Goal: Complete application form: Complete application form

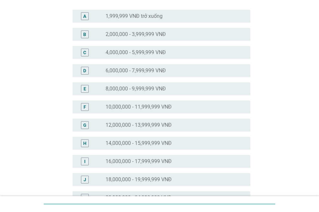
scroll to position [65, 0]
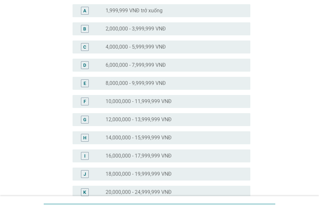
click at [148, 174] on label "18,000,000 - 19,999,999 VNĐ" at bounding box center [138, 173] width 66 height 6
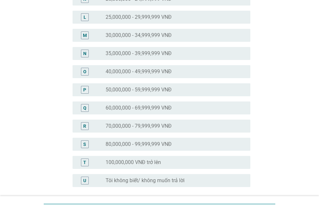
scroll to position [316, 0]
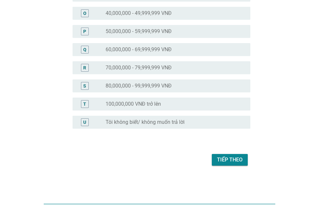
click at [231, 160] on div "Tiếp theo" at bounding box center [230, 160] width 26 height 8
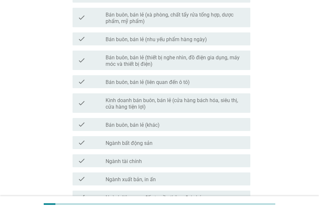
scroll to position [291, 0]
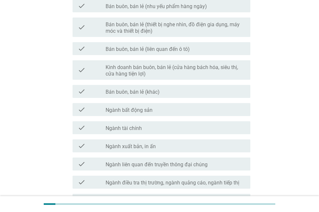
click at [138, 126] on label "Ngành tài chính" at bounding box center [123, 128] width 36 height 6
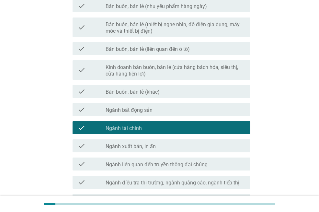
scroll to position [361, 0]
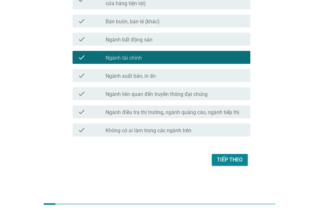
click at [231, 157] on div "Tiếp theo" at bounding box center [230, 160] width 26 height 8
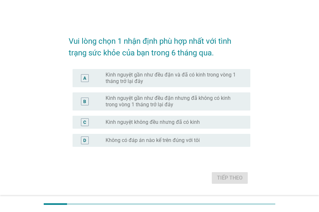
click at [140, 76] on label "Kinh nguyệt gần như đều đặn và đã có kinh trong vòng 1 tháng trở lại đây" at bounding box center [172, 77] width 134 height 13
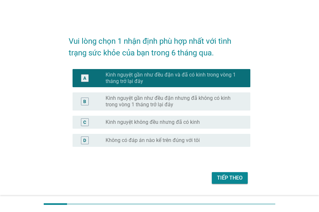
click at [168, 103] on label "Kinh nguyệt gần như đều đặn nhưng đã không có kinh trong vòng 1 tháng trở lại đ…" at bounding box center [172, 101] width 134 height 13
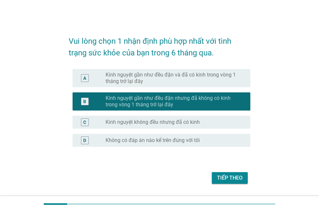
click at [150, 79] on label "Kinh nguyệt gần như đều đặn và đã có kinh trong vòng 1 tháng trở lại đây" at bounding box center [172, 77] width 134 height 13
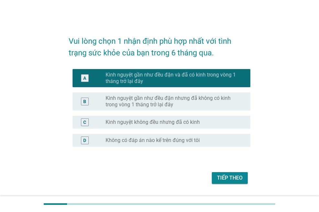
click at [227, 177] on div "Tiếp theo" at bounding box center [230, 178] width 26 height 8
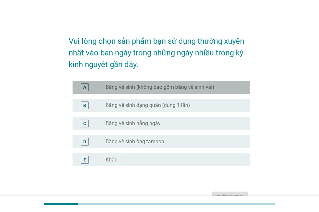
click at [177, 85] on label "Băng vệ sinh (không bao gồm băng vệ sinh vải)" at bounding box center [159, 87] width 109 height 6
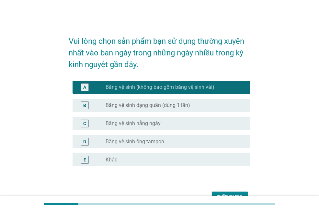
scroll to position [32, 0]
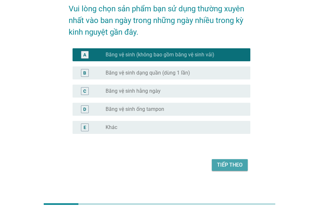
click at [231, 167] on div "Tiếp theo" at bounding box center [230, 165] width 26 height 8
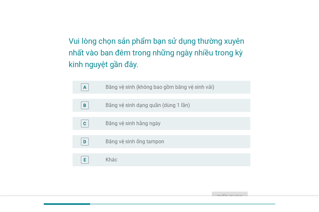
click at [172, 87] on label "Băng vệ sinh (không bao gồm băng vệ sinh vải)" at bounding box center [159, 87] width 109 height 6
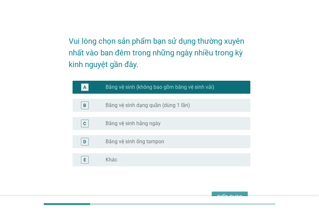
click at [233, 194] on div "Tiếp theo" at bounding box center [230, 197] width 26 height 8
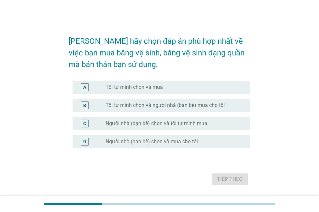
click at [140, 86] on label "Tôi tự mình chọn và mua" at bounding box center [133, 87] width 57 height 6
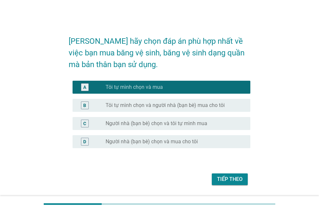
click at [229, 177] on div "Tiếp theo" at bounding box center [230, 179] width 26 height 8
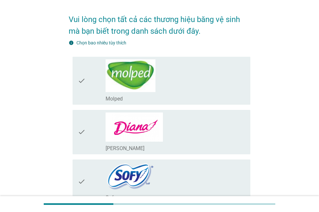
scroll to position [32, 0]
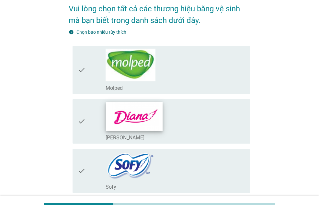
click at [132, 120] on img at bounding box center [134, 116] width 57 height 29
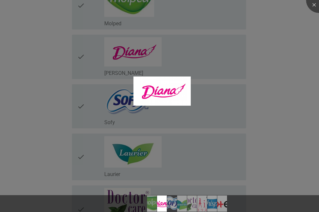
scroll to position [97, 0]
click at [120, 104] on div at bounding box center [159, 106] width 319 height 212
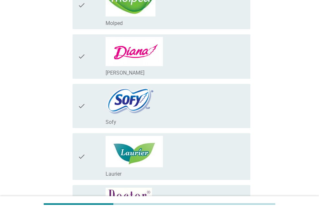
click at [82, 105] on icon "check" at bounding box center [82, 105] width 8 height 39
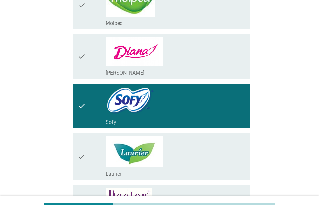
click at [83, 56] on icon "check" at bounding box center [82, 56] width 8 height 39
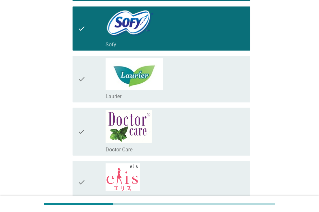
scroll to position [194, 0]
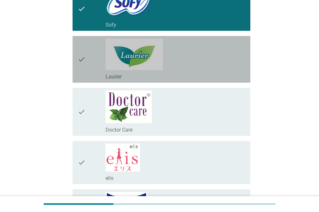
click at [82, 60] on icon "check" at bounding box center [82, 58] width 8 height 41
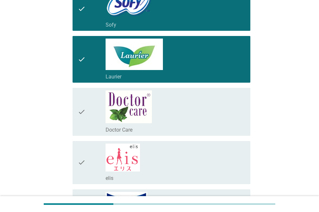
click at [81, 111] on icon "check" at bounding box center [82, 111] width 8 height 43
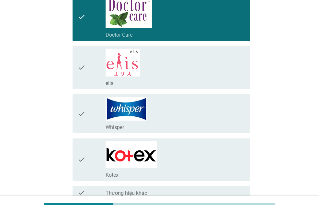
scroll to position [291, 0]
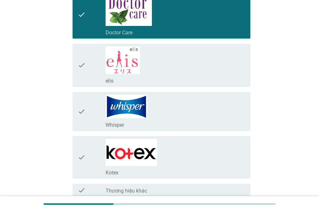
click at [82, 109] on icon "check" at bounding box center [82, 111] width 8 height 34
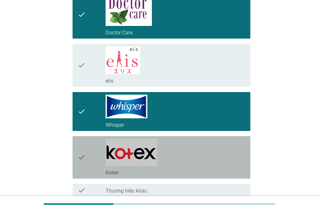
drag, startPoint x: 88, startPoint y: 157, endPoint x: 92, endPoint y: 133, distance: 24.3
click at [88, 158] on div "check" at bounding box center [92, 156] width 28 height 37
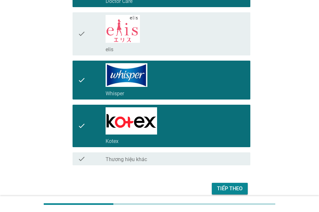
scroll to position [351, 0]
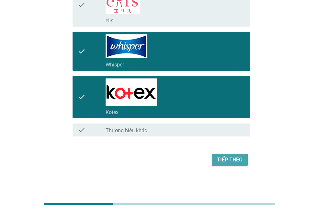
click at [232, 159] on div "Tiếp theo" at bounding box center [230, 160] width 26 height 8
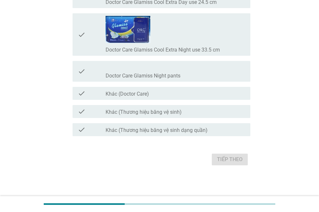
scroll to position [4885, 0]
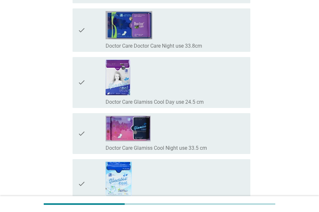
click at [80, 184] on icon "check" at bounding box center [82, 183] width 8 height 44
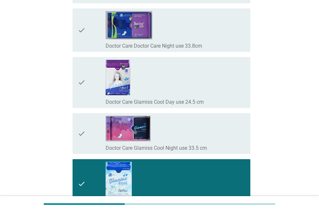
click at [80, 29] on icon "check" at bounding box center [82, 30] width 8 height 38
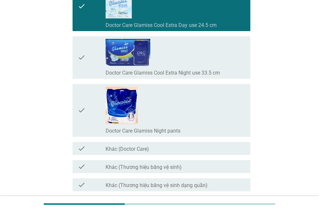
scroll to position [5111, 0]
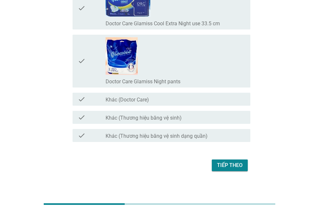
click at [233, 165] on div "Tiếp theo" at bounding box center [230, 165] width 26 height 8
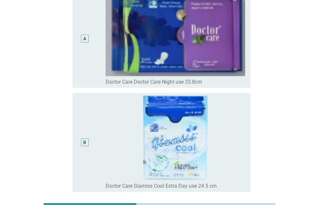
scroll to position [0, 0]
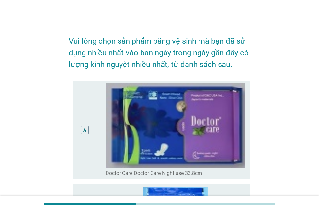
click at [87, 131] on div "A" at bounding box center [85, 130] width 8 height 8
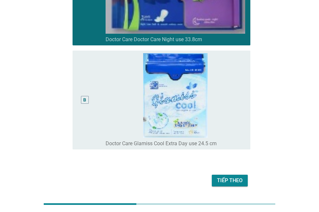
scroll to position [122, 0]
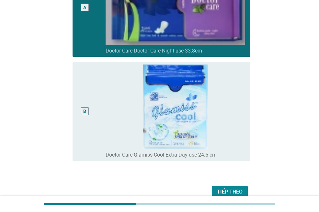
click at [88, 112] on div "B" at bounding box center [85, 111] width 8 height 8
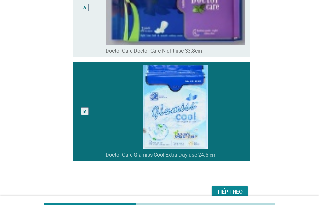
click at [247, 192] on div "Tiếp theo" at bounding box center [159, 192] width 181 height 16
click at [238, 190] on div "Tiếp theo" at bounding box center [230, 192] width 26 height 8
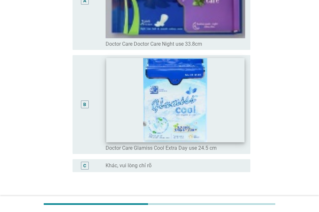
scroll to position [129, 0]
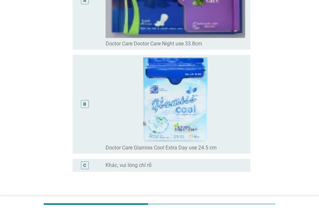
click at [84, 104] on div "B" at bounding box center [84, 104] width 3 height 7
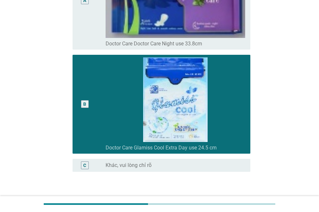
scroll to position [173, 0]
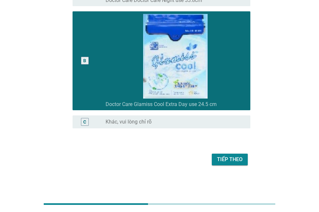
click at [236, 157] on div "Tiếp theo" at bounding box center [230, 159] width 26 height 8
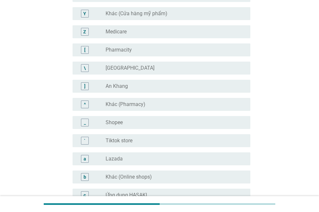
scroll to position [518, 0]
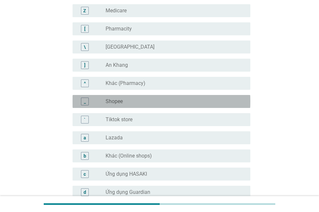
click at [86, 100] on div "_" at bounding box center [85, 101] width 8 height 8
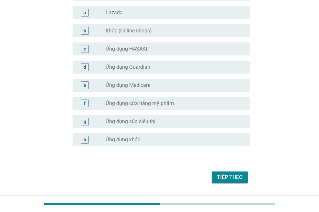
scroll to position [647, 0]
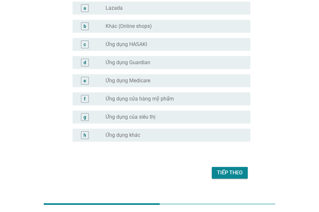
click at [237, 172] on div "Tiếp theo" at bounding box center [230, 173] width 26 height 8
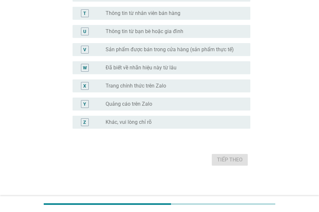
scroll to position [0, 0]
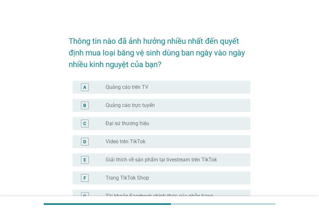
click at [85, 105] on div "B" at bounding box center [84, 105] width 3 height 7
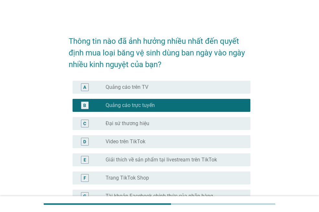
click at [85, 87] on div "A" at bounding box center [84, 86] width 3 height 7
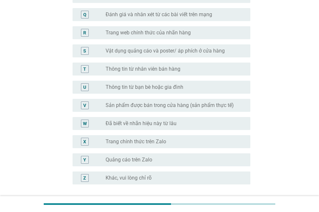
scroll to position [444, 0]
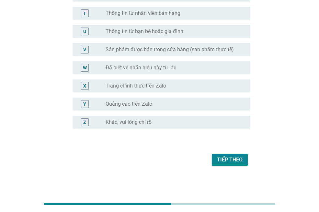
click at [234, 157] on div "Tiếp theo" at bounding box center [230, 160] width 26 height 8
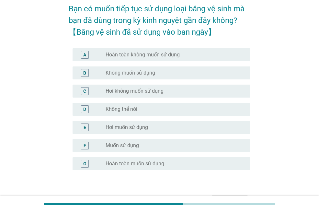
click at [88, 148] on div "F" at bounding box center [85, 145] width 14 height 8
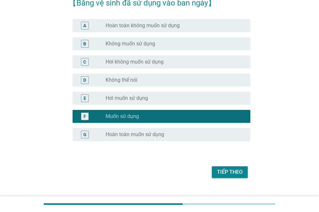
scroll to position [74, 0]
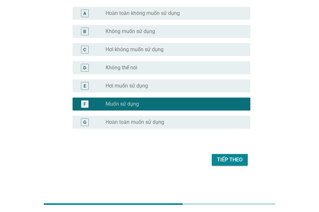
click at [225, 157] on div "Tiếp theo" at bounding box center [230, 160] width 26 height 8
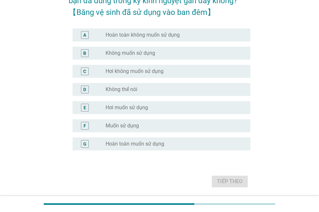
scroll to position [65, 0]
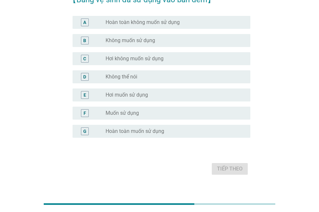
click at [83, 111] on div "F" at bounding box center [84, 112] width 3 height 7
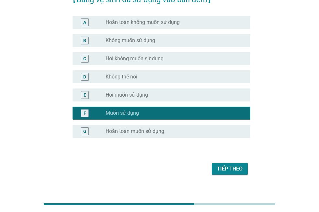
click at [230, 169] on div "Tiếp theo" at bounding box center [230, 169] width 26 height 8
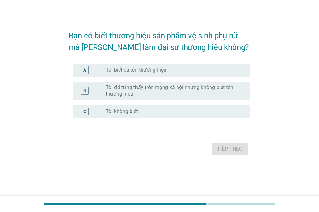
scroll to position [0, 0]
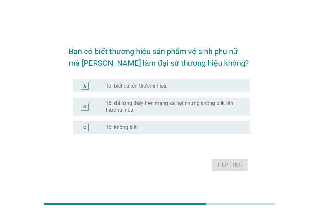
click at [90, 124] on div "C" at bounding box center [85, 127] width 14 height 8
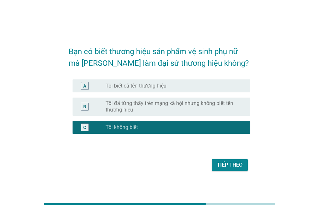
click at [239, 165] on div "Tiếp theo" at bounding box center [230, 165] width 26 height 8
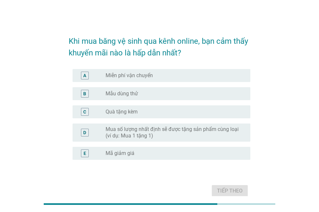
click at [84, 92] on div "B" at bounding box center [84, 93] width 3 height 7
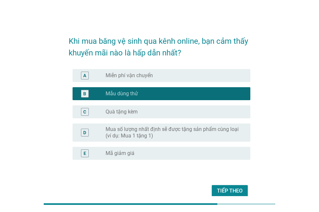
click at [83, 70] on div "A radio_button_unchecked Miễn phí vận chuyển" at bounding box center [161, 75] width 178 height 13
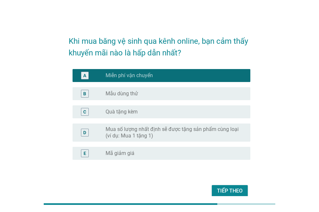
click at [86, 94] on div "B" at bounding box center [84, 93] width 3 height 7
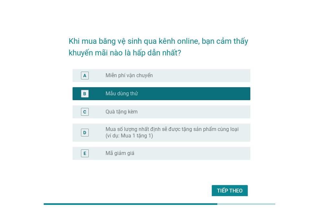
click at [234, 193] on div "Tiếp theo" at bounding box center [230, 191] width 26 height 8
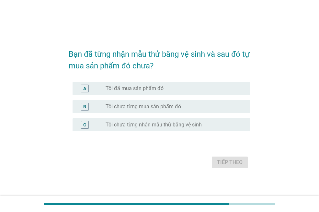
click at [82, 89] on div "A" at bounding box center [85, 88] width 8 height 8
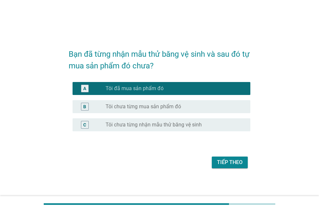
click at [222, 161] on div "Tiếp theo" at bounding box center [230, 162] width 26 height 8
